Goal: Task Accomplishment & Management: Complete application form

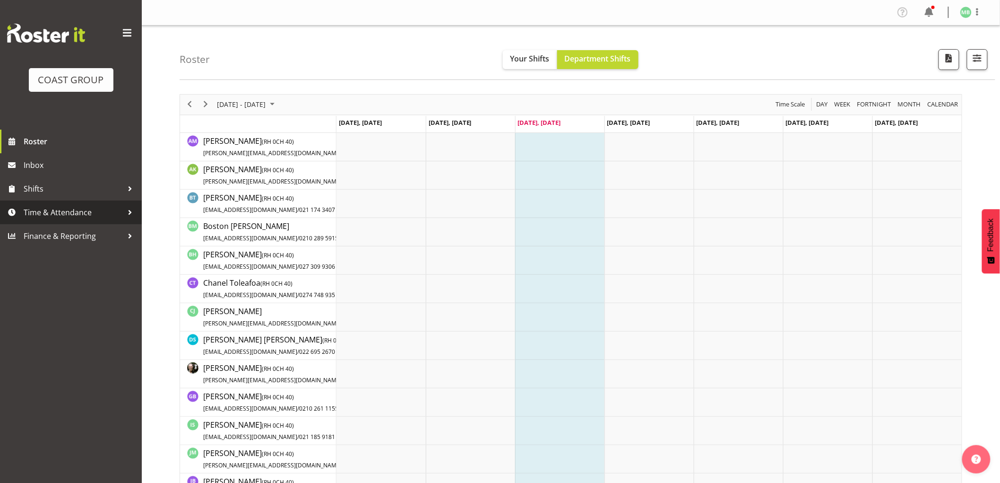
click at [71, 211] on span "Time & Attendance" at bounding box center [73, 212] width 99 height 14
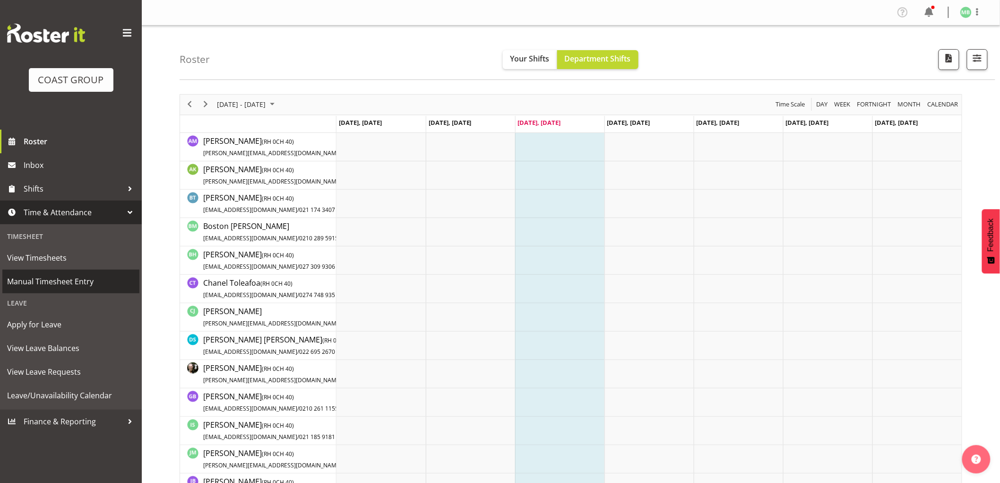
click at [75, 283] on span "Manual Timesheet Entry" at bounding box center [71, 281] width 128 height 14
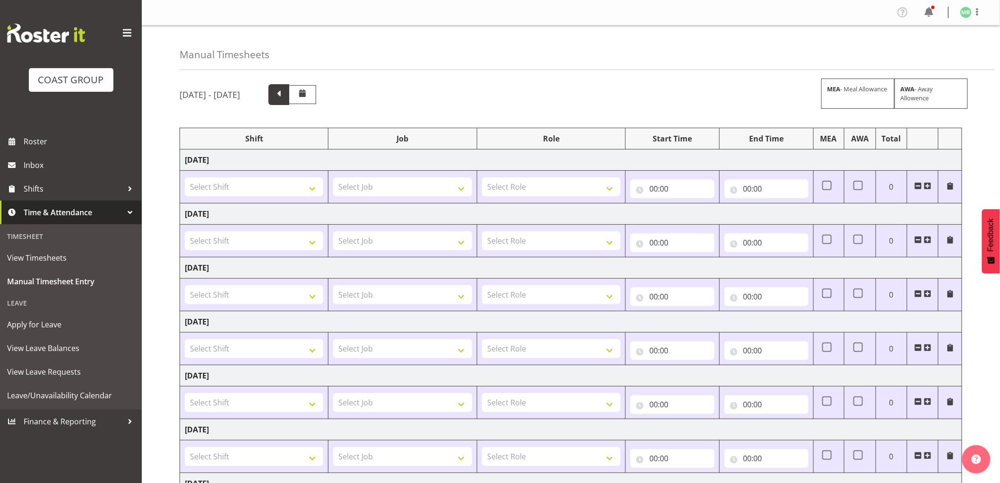
click at [285, 96] on span at bounding box center [279, 93] width 12 height 12
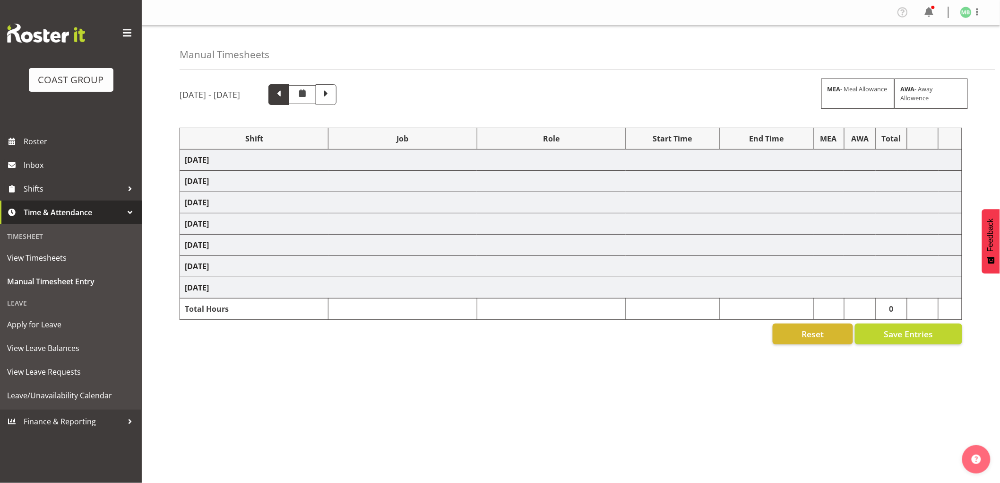
select select "16481"
select select "9464"
select select "16481"
select select "9464"
select select "16481"
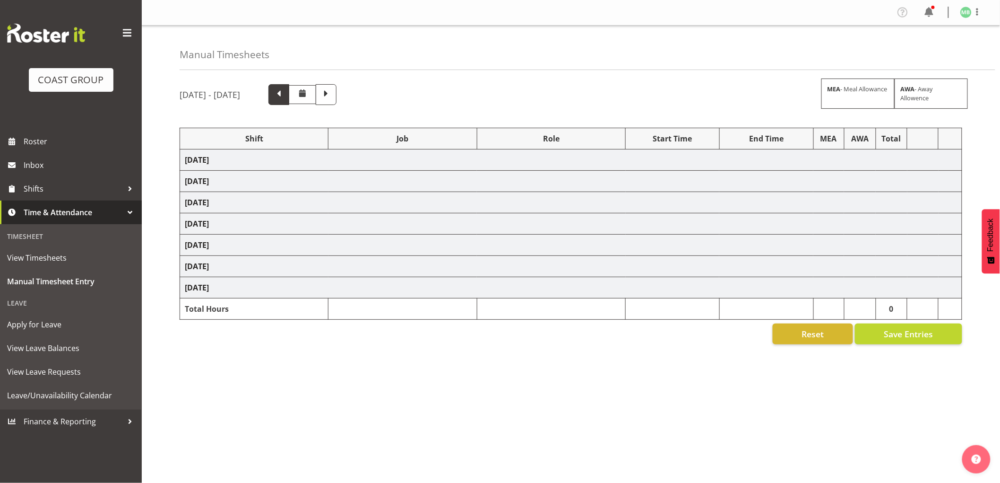
select select "9464"
select select "16481"
select select "9464"
select select "16481"
select select "9464"
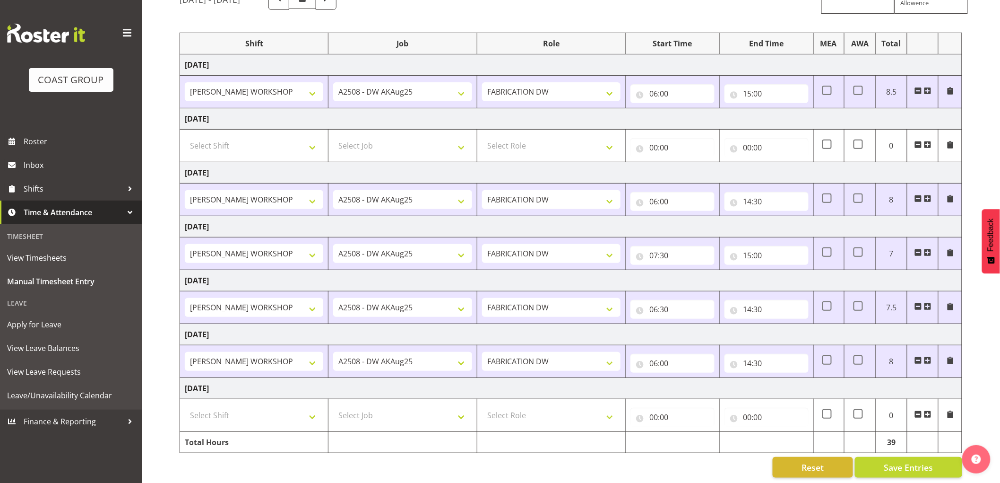
scroll to position [106, 0]
click at [653, 406] on input "00:00" at bounding box center [673, 415] width 84 height 19
click at [694, 433] on select "00 01 02 03 04 05 06 07 08 09 10 11 12 13 14 15 16 17 18 19 20 21 22 23" at bounding box center [695, 439] width 21 height 19
select select "6"
click at [685, 430] on select "00 01 02 03 04 05 06 07 08 09 10 11 12 13 14 15 16 17 18 19 20 21 22 23" at bounding box center [695, 439] width 21 height 19
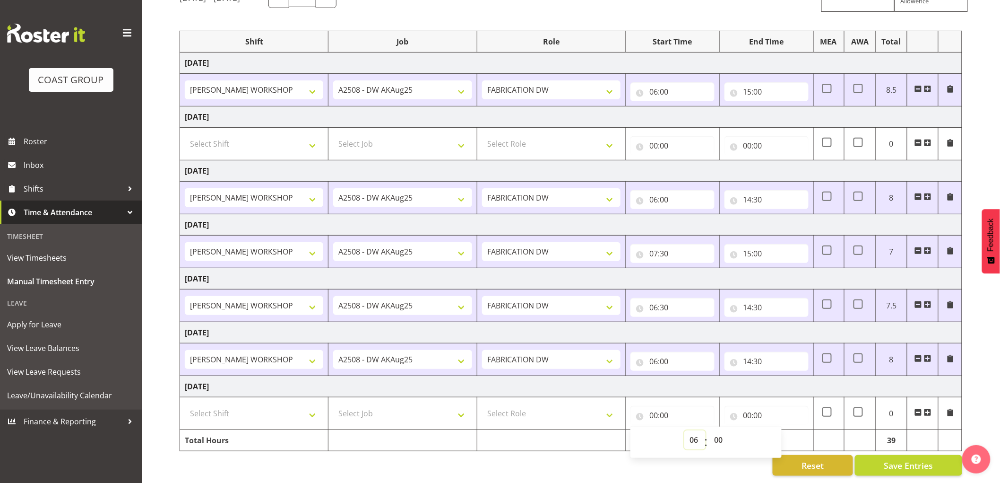
type input "06:00"
click at [719, 430] on select "00 01 02 03 04 05 06 07 08 09 10 11 12 13 14 15 16 17 18 19 20 21 22 23 24 25 2…" at bounding box center [719, 439] width 21 height 19
select select "30"
click at [709, 430] on select "00 01 02 03 04 05 06 07 08 09 10 11 12 13 14 15 16 17 18 19 20 21 22 23 24 25 2…" at bounding box center [719, 439] width 21 height 19
type input "06:30"
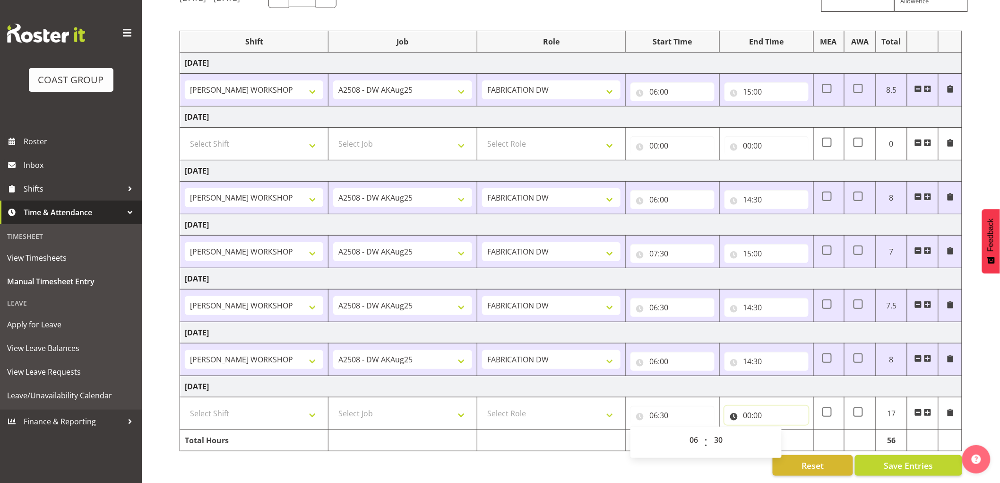
click at [748, 406] on input "00:00" at bounding box center [767, 415] width 84 height 19
click at [788, 433] on select "00 01 02 03 04 05 06 07 08 09 10 11 12 13 14 15 16 17 18 19 20 21 22 23" at bounding box center [789, 439] width 21 height 19
select select "15"
click at [779, 430] on select "00 01 02 03 04 05 06 07 08 09 10 11 12 13 14 15 16 17 18 19 20 21 22 23" at bounding box center [789, 439] width 21 height 19
type input "15:00"
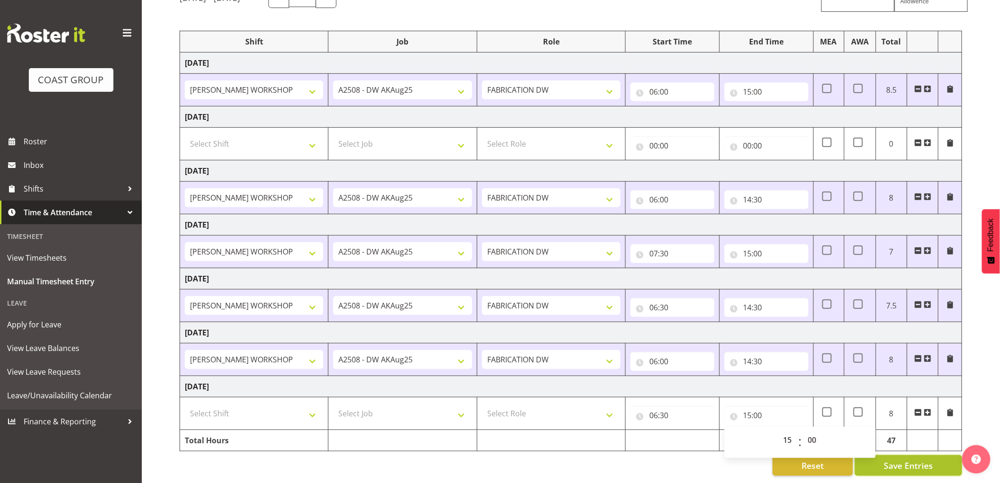
click at [892, 459] on span "Save Entries" at bounding box center [908, 465] width 49 height 12
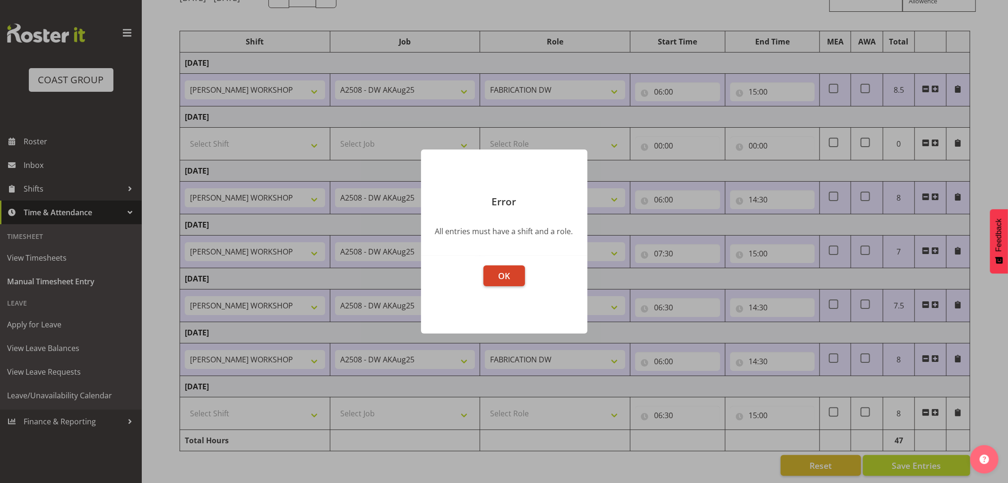
click at [502, 272] on span "OK" at bounding box center [504, 275] width 12 height 11
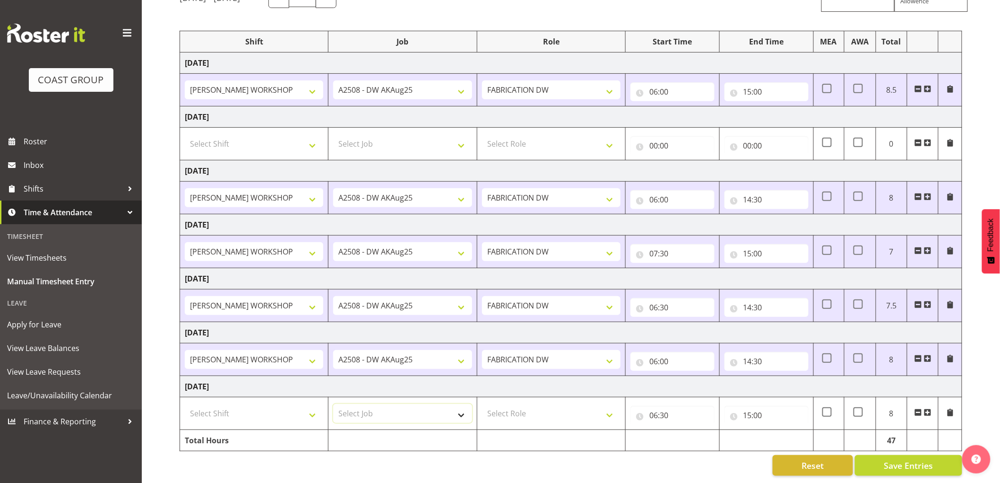
click at [369, 406] on select "Select Job 1 Carlton Events 1 [PERSON_NAME][GEOGRAPHIC_DATA] 1 [PERSON_NAME][GE…" at bounding box center [402, 413] width 139 height 19
select select "9464"
click at [333, 404] on select "Select Job 1 Carlton Events 1 [PERSON_NAME][GEOGRAPHIC_DATA] 1 [PERSON_NAME][GE…" at bounding box center [402, 413] width 139 height 19
click at [276, 406] on select "Select Shift AKL SIGN ADMIN1 (LEAVE ALONE, DONT MAKE INACTIVE) CD AKL city CD T…" at bounding box center [254, 413] width 139 height 19
click at [560, 460] on div "Reset Save Entries" at bounding box center [571, 465] width 783 height 21
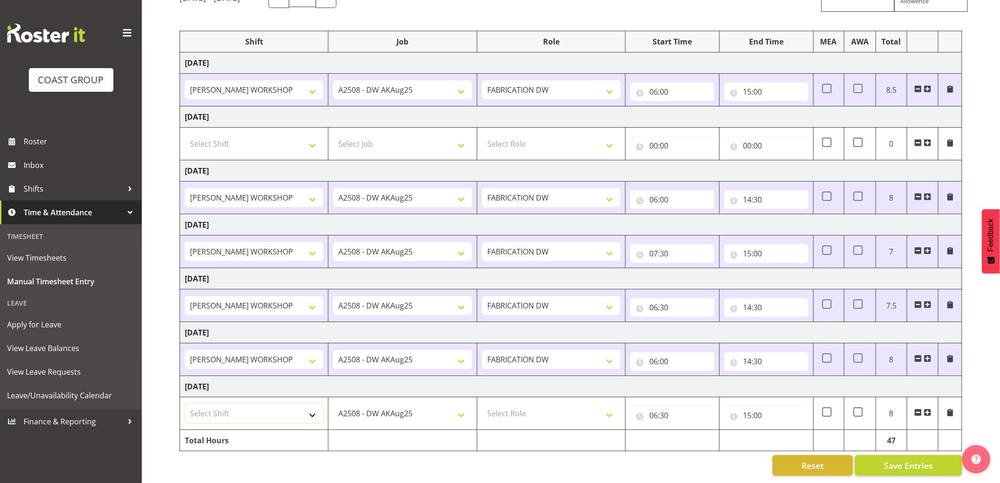
click at [277, 404] on select "Select Shift AKL SIGN ADMIN1 (LEAVE ALONE, DONT MAKE INACTIVE) CD AKL city CD T…" at bounding box center [254, 413] width 139 height 19
click at [418, 459] on div "Reset Save Entries" at bounding box center [571, 465] width 783 height 21
click at [261, 350] on select "AKL SIGN ADMIN1 (LEAVE ALONE, DONT MAKE INACTIVE) CD AKL city CD Tauranga Cool …" at bounding box center [254, 359] width 139 height 19
click at [249, 404] on select "Select Shift AKL SIGN ADMIN1 (LEAVE ALONE, DONT MAKE INACTIVE) CD AKL city CD T…" at bounding box center [254, 413] width 139 height 19
select select "16481"
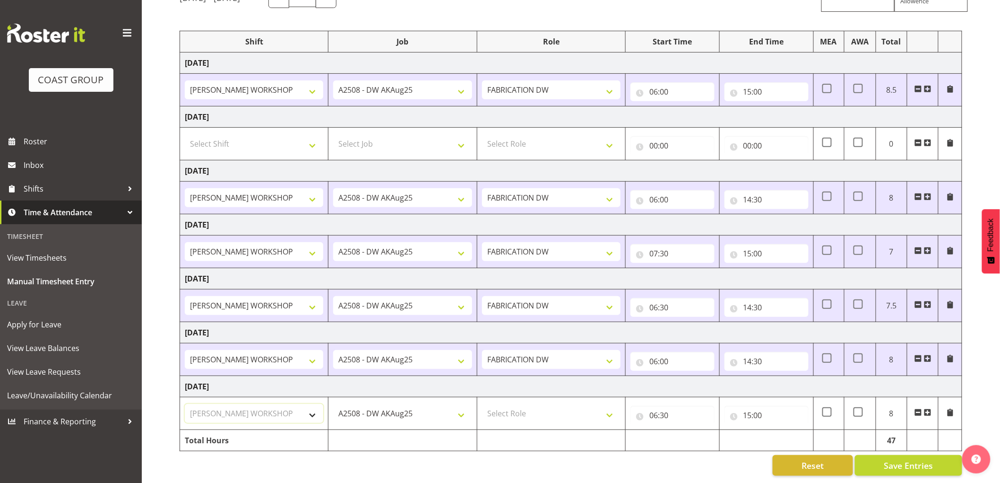
click at [185, 404] on select "Select Shift AKL SIGN ADMIN1 (LEAVE ALONE, DONT MAKE INACTIVE) CD AKL city CD T…" at bounding box center [254, 413] width 139 height 19
click at [521, 404] on select "Select Role FABRICATION DW" at bounding box center [551, 413] width 139 height 19
select select "543"
click at [482, 404] on select "Select Role FABRICATION DW" at bounding box center [551, 413] width 139 height 19
click at [910, 459] on span "Save Entries" at bounding box center [908, 465] width 49 height 12
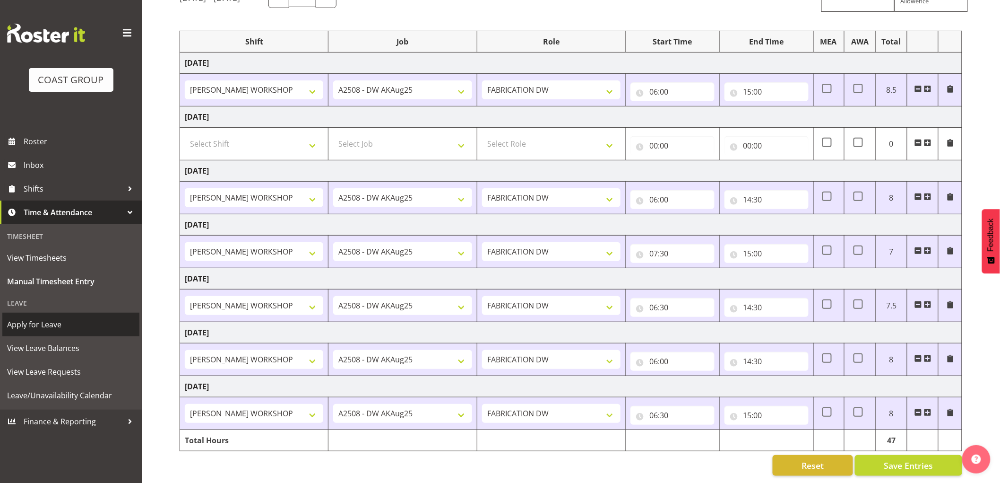
click at [52, 323] on span "Apply for Leave" at bounding box center [71, 324] width 128 height 14
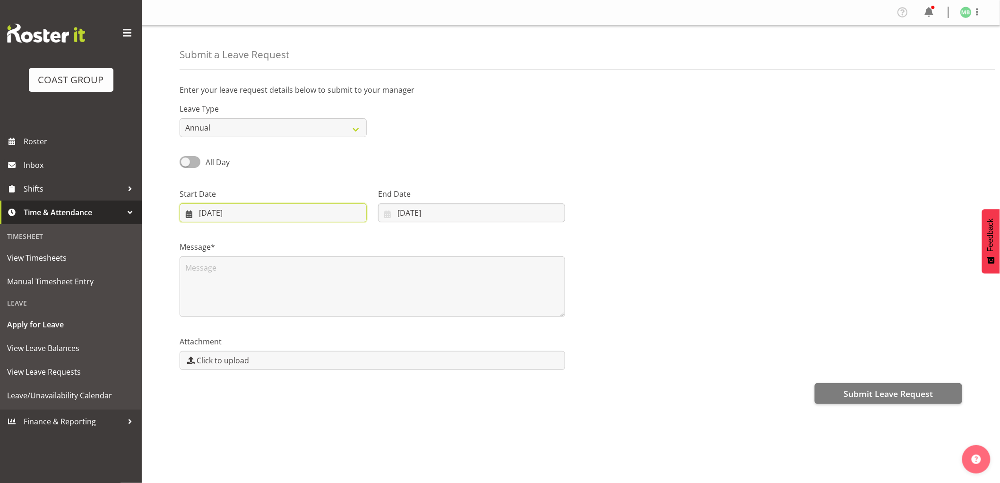
click at [211, 212] on input "13/08/2025" at bounding box center [273, 212] width 187 height 19
click at [286, 304] on span "7" at bounding box center [286, 307] width 4 height 9
type input "07/08/2025"
click at [405, 209] on input "13/08/2025" at bounding box center [471, 212] width 187 height 19
click at [473, 303] on span "7" at bounding box center [473, 307] width 4 height 9
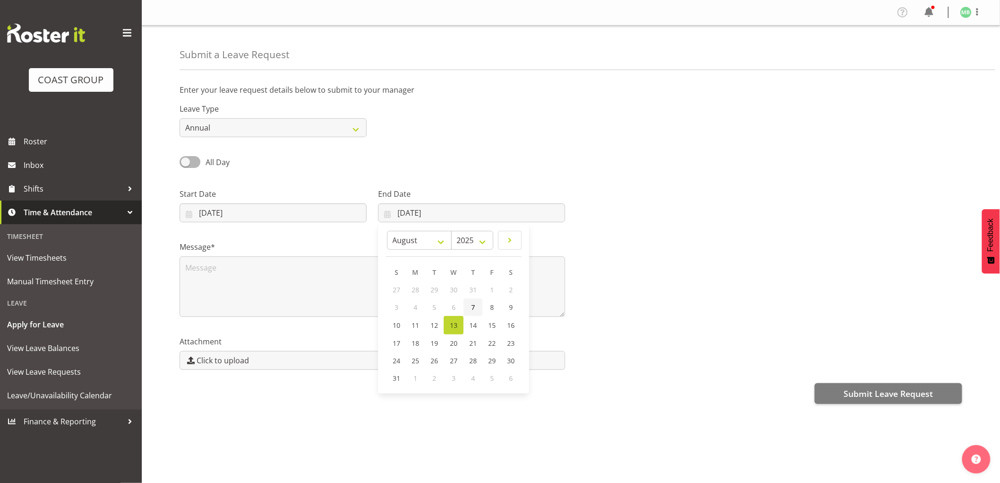
type input "07/08/2025"
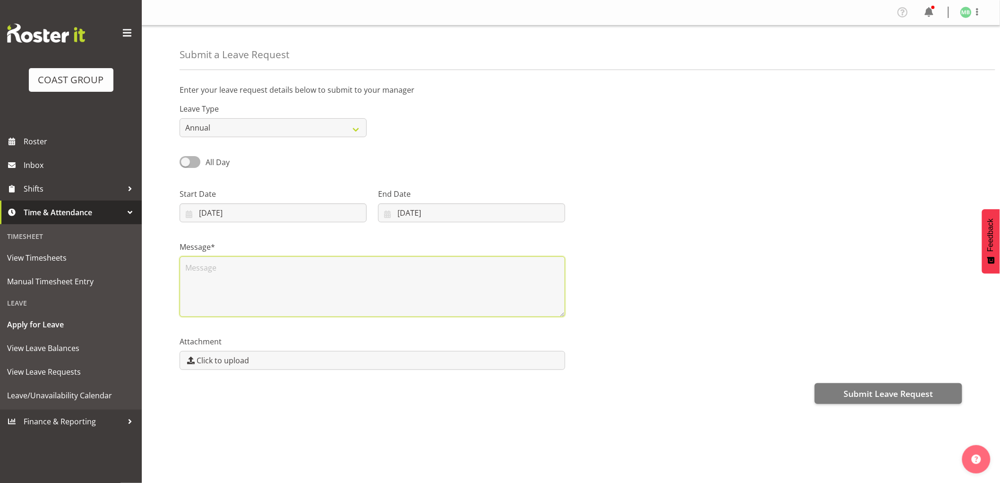
click at [322, 280] on textarea at bounding box center [373, 286] width 386 height 61
click at [186, 266] on textarea "hospital" at bounding box center [373, 286] width 386 height 61
type textarea "Hospital"
click at [642, 344] on div "Attachment Click to upload" at bounding box center [571, 348] width 794 height 53
click at [426, 212] on input "07/08/2025" at bounding box center [471, 212] width 187 height 19
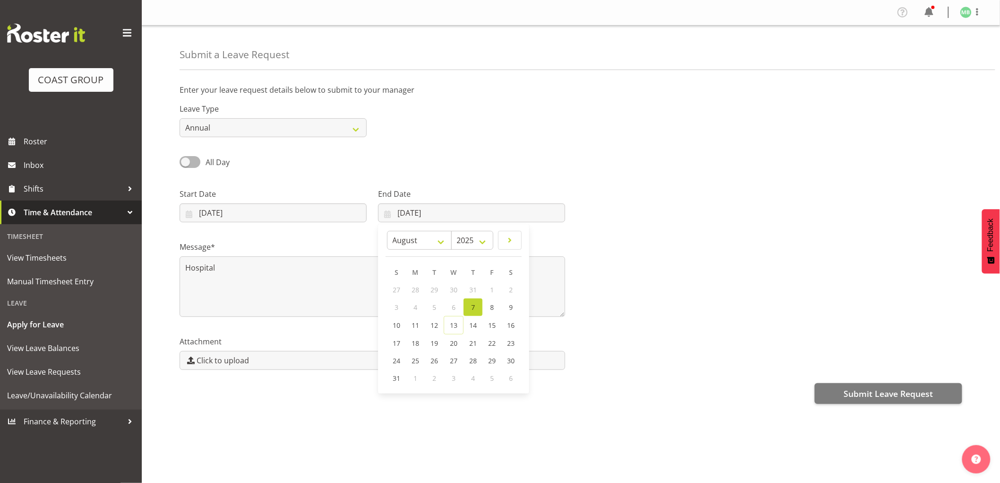
click at [689, 213] on div at bounding box center [769, 201] width 397 height 53
drag, startPoint x: 885, startPoint y: 391, endPoint x: 883, endPoint y: 398, distance: 7.3
click at [885, 391] on span "Submit Leave Request" at bounding box center [888, 393] width 89 height 12
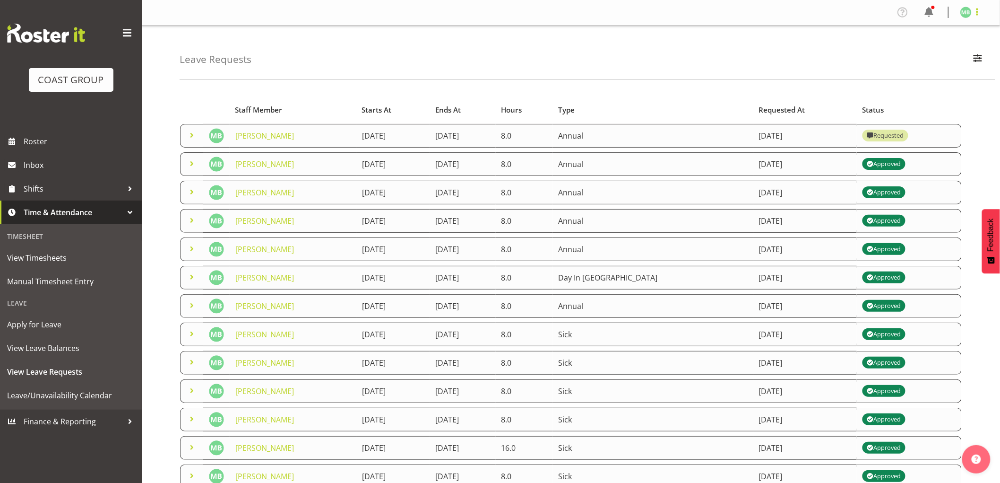
click at [979, 11] on span at bounding box center [977, 11] width 11 height 11
click at [922, 47] on link "Log Out" at bounding box center [938, 49] width 91 height 17
